Goal: Check status: Check status

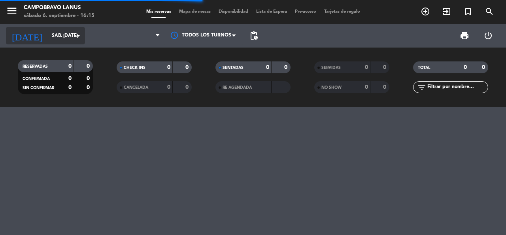
click at [81, 36] on icon "arrow_drop_down" at bounding box center [78, 35] width 9 height 9
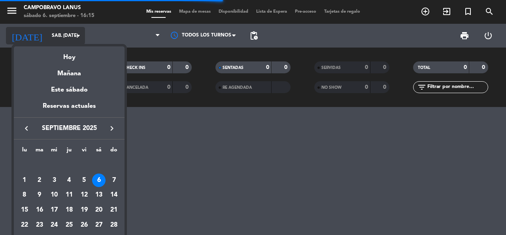
click at [73, 32] on div at bounding box center [253, 117] width 506 height 235
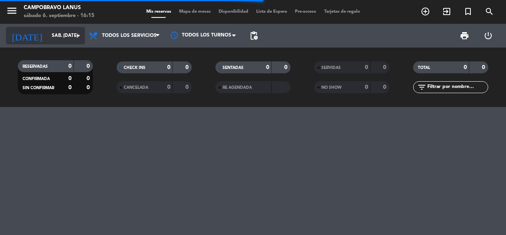
click at [73, 32] on input "sáb. [DATE]" at bounding box center [79, 35] width 63 height 13
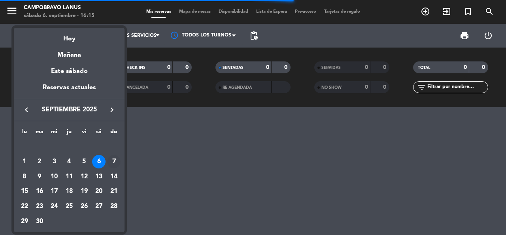
click at [110, 161] on div "7" at bounding box center [113, 161] width 13 height 13
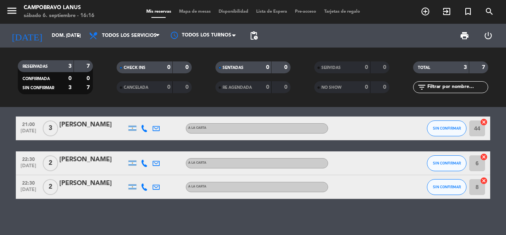
scroll to position [10, 0]
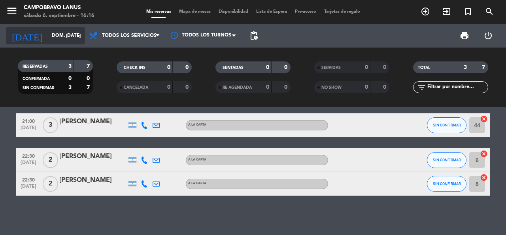
click at [76, 35] on icon "arrow_drop_down" at bounding box center [78, 35] width 9 height 9
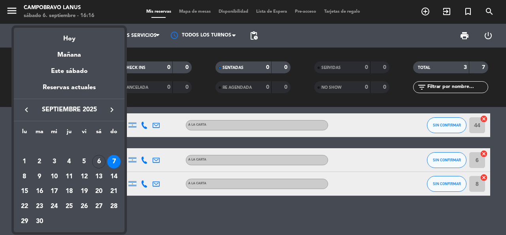
click at [112, 157] on div "7" at bounding box center [113, 161] width 13 height 13
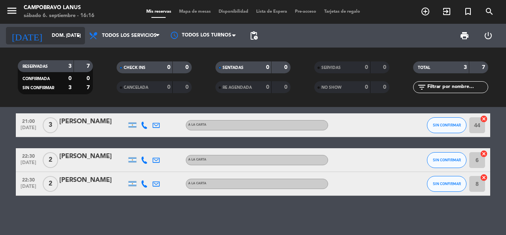
click at [66, 29] on input "dom. [DATE]" at bounding box center [79, 35] width 63 height 13
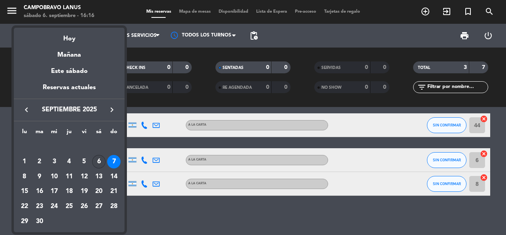
click at [99, 160] on div "6" at bounding box center [98, 161] width 13 height 13
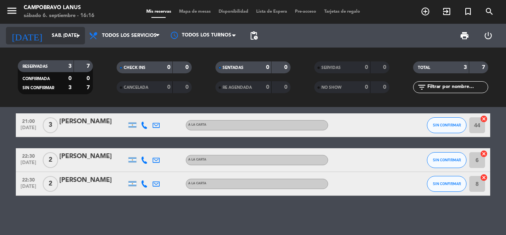
click at [62, 39] on input "sáb. [DATE]" at bounding box center [79, 35] width 63 height 13
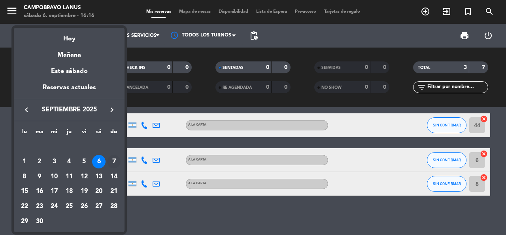
click at [116, 159] on div "7" at bounding box center [113, 161] width 13 height 13
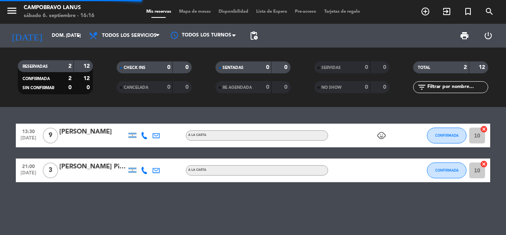
scroll to position [0, 0]
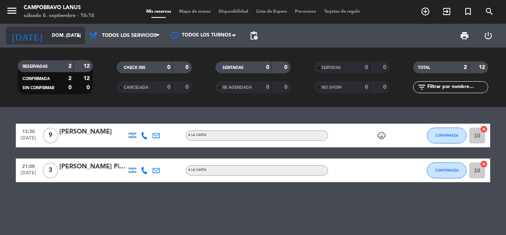
click at [71, 38] on input "dom. [DATE]" at bounding box center [79, 35] width 63 height 13
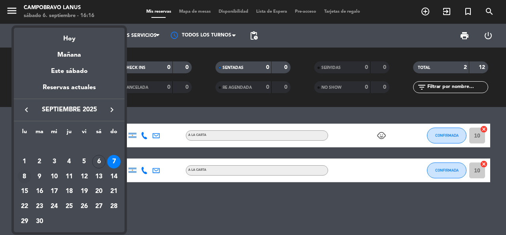
click at [28, 174] on div "8" at bounding box center [24, 176] width 13 height 13
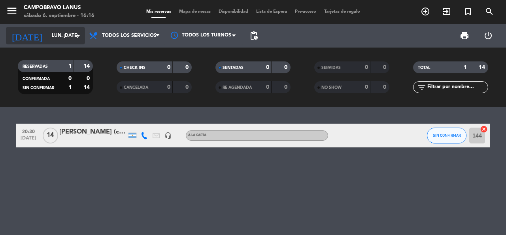
click at [66, 36] on input "lun. [DATE]" at bounding box center [79, 35] width 63 height 13
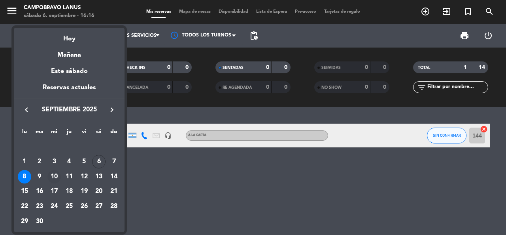
click at [52, 174] on div "10" at bounding box center [53, 176] width 13 height 13
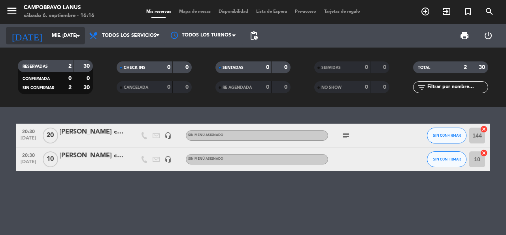
click at [65, 33] on input "mié. [DATE]" at bounding box center [79, 35] width 63 height 13
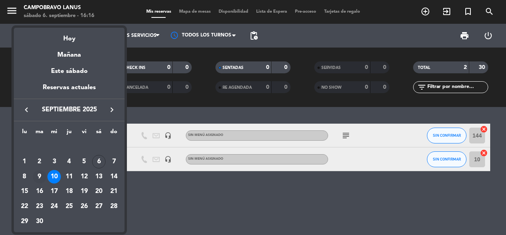
click at [42, 179] on div "9" at bounding box center [39, 176] width 13 height 13
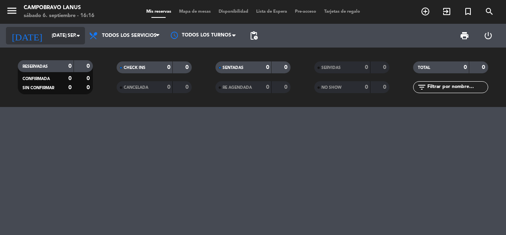
click at [52, 33] on input "[DATE] sep." at bounding box center [79, 35] width 63 height 13
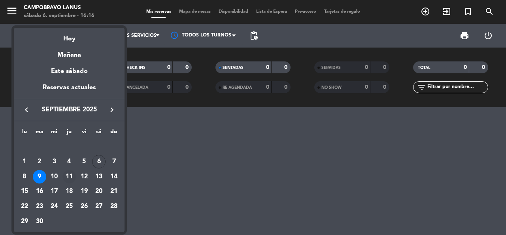
click at [71, 177] on div "11" at bounding box center [68, 176] width 13 height 13
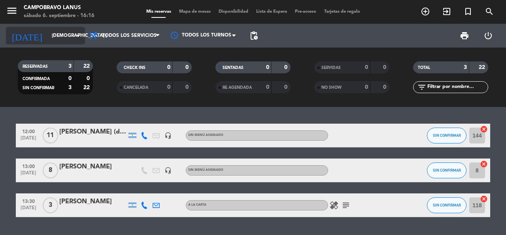
click at [57, 37] on input "[DEMOGRAPHIC_DATA] [DATE]" at bounding box center [79, 35] width 63 height 13
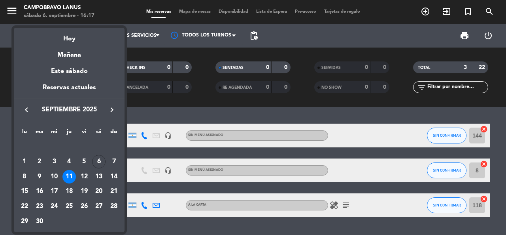
click at [159, 116] on div at bounding box center [253, 117] width 506 height 235
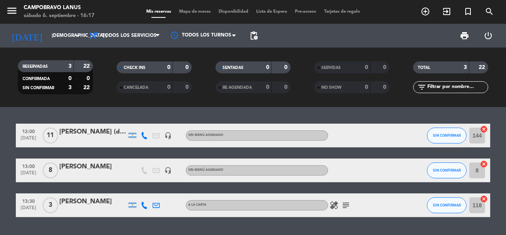
click at [66, 132] on div "[PERSON_NAME] (dia del maestro)" at bounding box center [92, 132] width 67 height 10
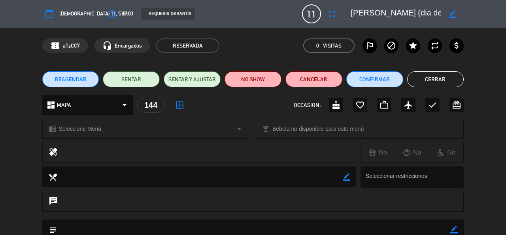
click at [438, 79] on button "Cerrar" at bounding box center [435, 79] width 57 height 16
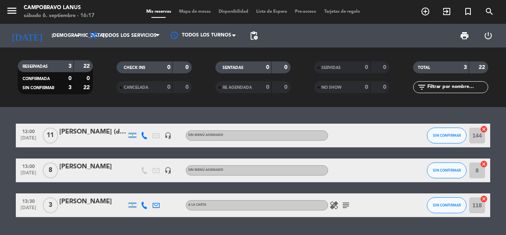
click at [84, 134] on div "[PERSON_NAME] (dia del maestro)" at bounding box center [92, 132] width 67 height 10
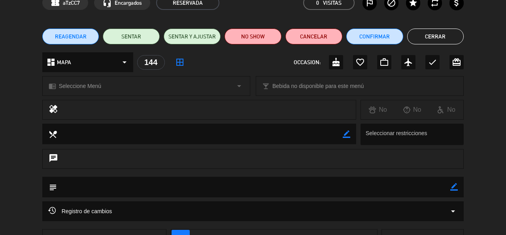
scroll to position [25, 0]
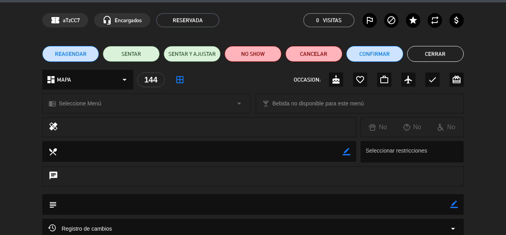
click at [459, 54] on button "Cerrar" at bounding box center [435, 54] width 57 height 16
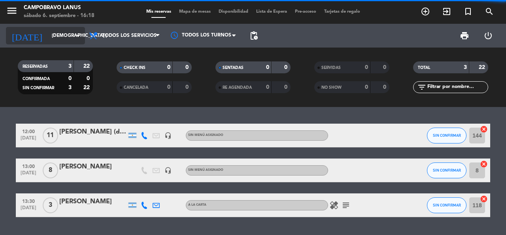
click at [58, 39] on input "[DEMOGRAPHIC_DATA] [DATE]" at bounding box center [79, 35] width 63 height 13
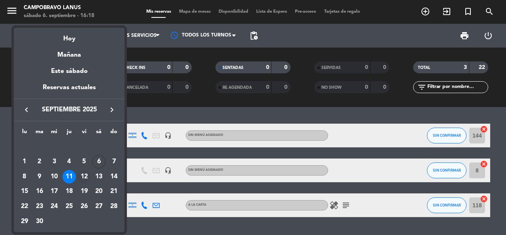
click at [82, 176] on div "12" at bounding box center [84, 176] width 13 height 13
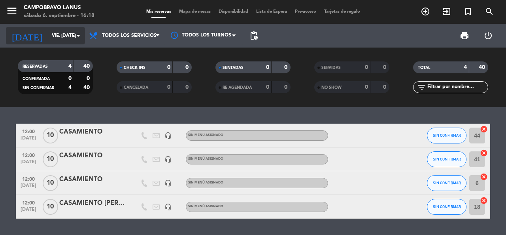
click at [59, 38] on input "vie. [DATE]" at bounding box center [79, 35] width 63 height 13
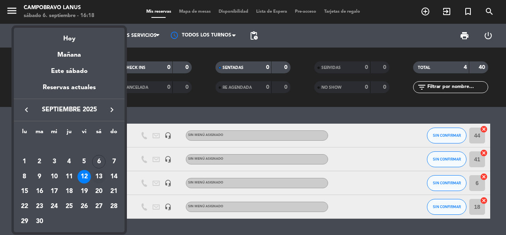
click at [99, 174] on div "13" at bounding box center [98, 176] width 13 height 13
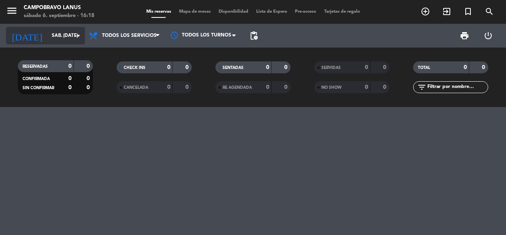
click at [68, 30] on input "sáb. [DATE]" at bounding box center [79, 35] width 63 height 13
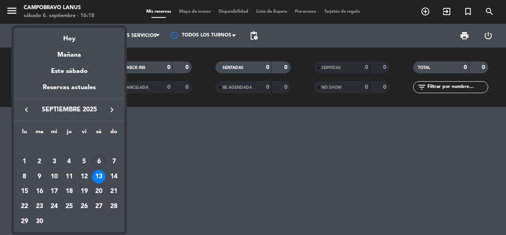
click at [115, 189] on div "21" at bounding box center [113, 190] width 13 height 13
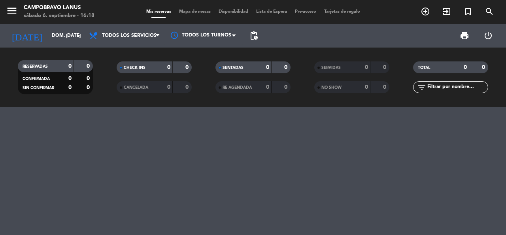
click at [62, 24] on div "[DATE] dom. [DATE] arrow_drop_down" at bounding box center [45, 36] width 79 height 24
click at [56, 28] on div "[DATE] dom. [DATE] arrow_drop_down" at bounding box center [45, 35] width 79 height 17
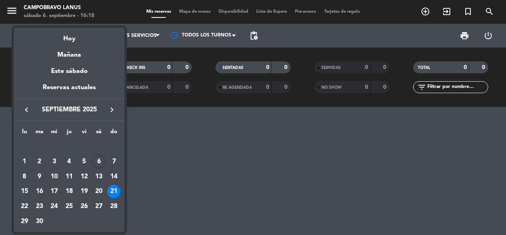
click at [191, 128] on div at bounding box center [253, 117] width 506 height 235
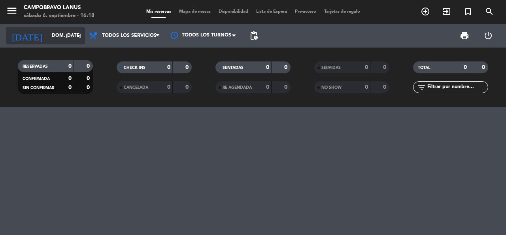
click at [53, 32] on input "dom. [DATE]" at bounding box center [79, 35] width 63 height 13
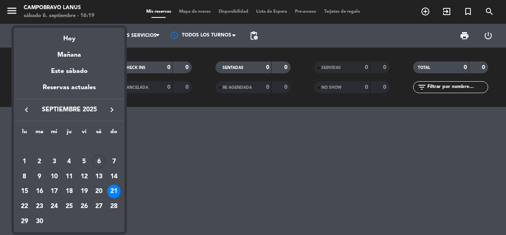
click at [180, 152] on div at bounding box center [253, 117] width 506 height 235
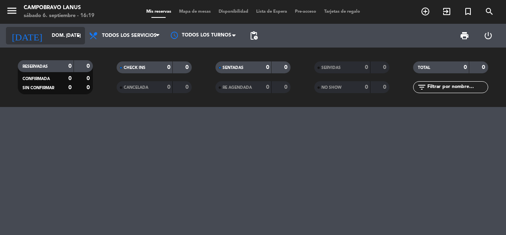
click at [60, 34] on input "dom. [DATE]" at bounding box center [79, 35] width 63 height 13
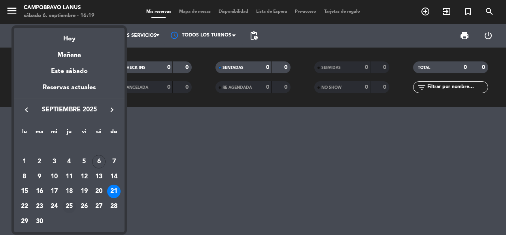
click at [69, 208] on div "25" at bounding box center [68, 205] width 13 height 13
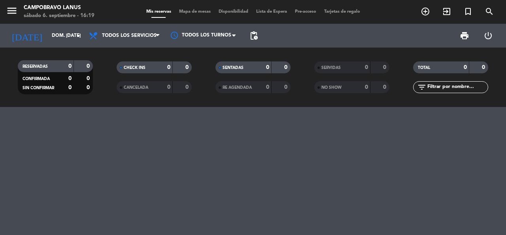
type input "[DEMOGRAPHIC_DATA] [DATE]"
click at [64, 42] on input "[DEMOGRAPHIC_DATA] [DATE]" at bounding box center [79, 35] width 63 height 13
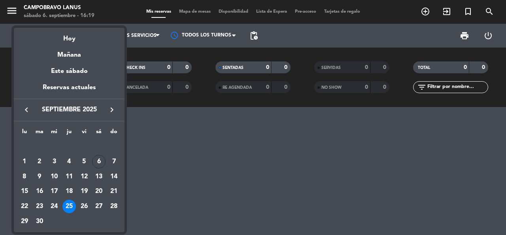
click at [172, 170] on div at bounding box center [253, 117] width 506 height 235
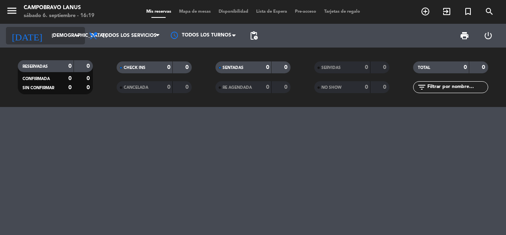
click at [54, 41] on input "[DEMOGRAPHIC_DATA] [DATE]" at bounding box center [79, 35] width 63 height 13
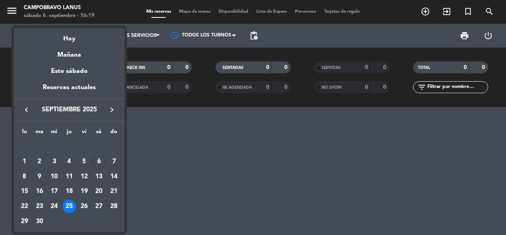
click at [155, 200] on div at bounding box center [253, 117] width 506 height 235
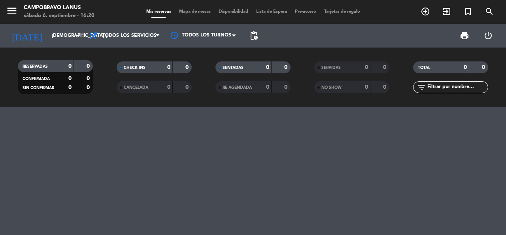
click at [179, 119] on div at bounding box center [253, 171] width 506 height 128
click at [228, 135] on div at bounding box center [253, 171] width 506 height 128
click at [234, 136] on div at bounding box center [253, 171] width 506 height 128
